Goal: Transaction & Acquisition: Purchase product/service

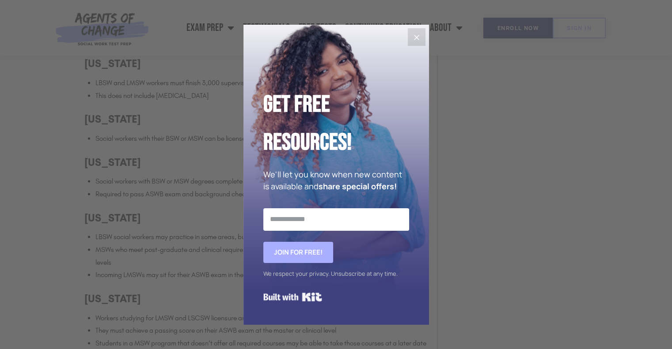
scroll to position [1237, 0]
click at [409, 31] on button "Close" at bounding box center [417, 37] width 18 height 18
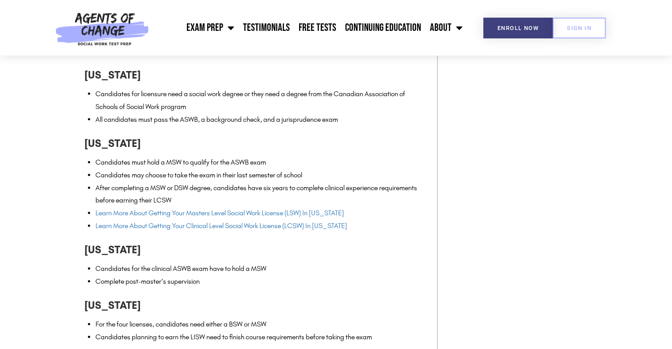
scroll to position [2810, 0]
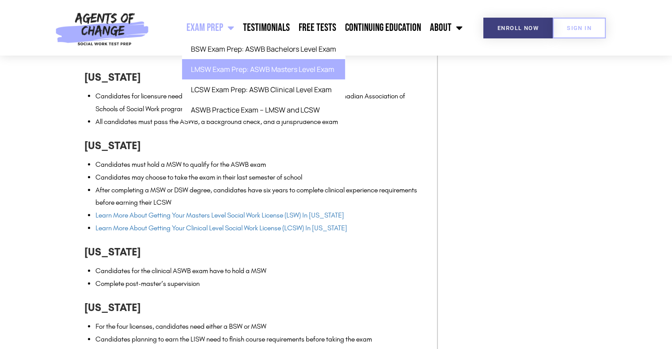
click at [217, 72] on link "LMSW Exam Prep: ASWB Masters Level Exam" at bounding box center [263, 69] width 163 height 20
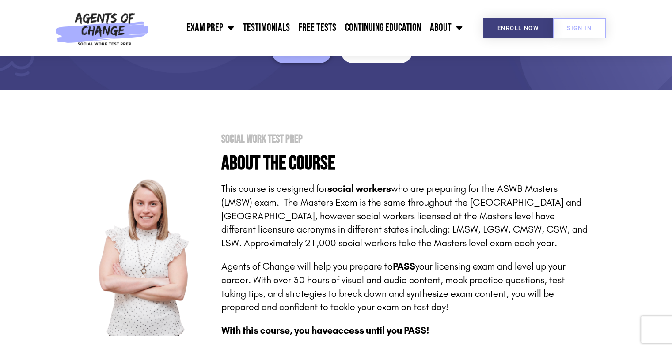
scroll to position [177, 0]
